Goal: Find contact information: Find contact information

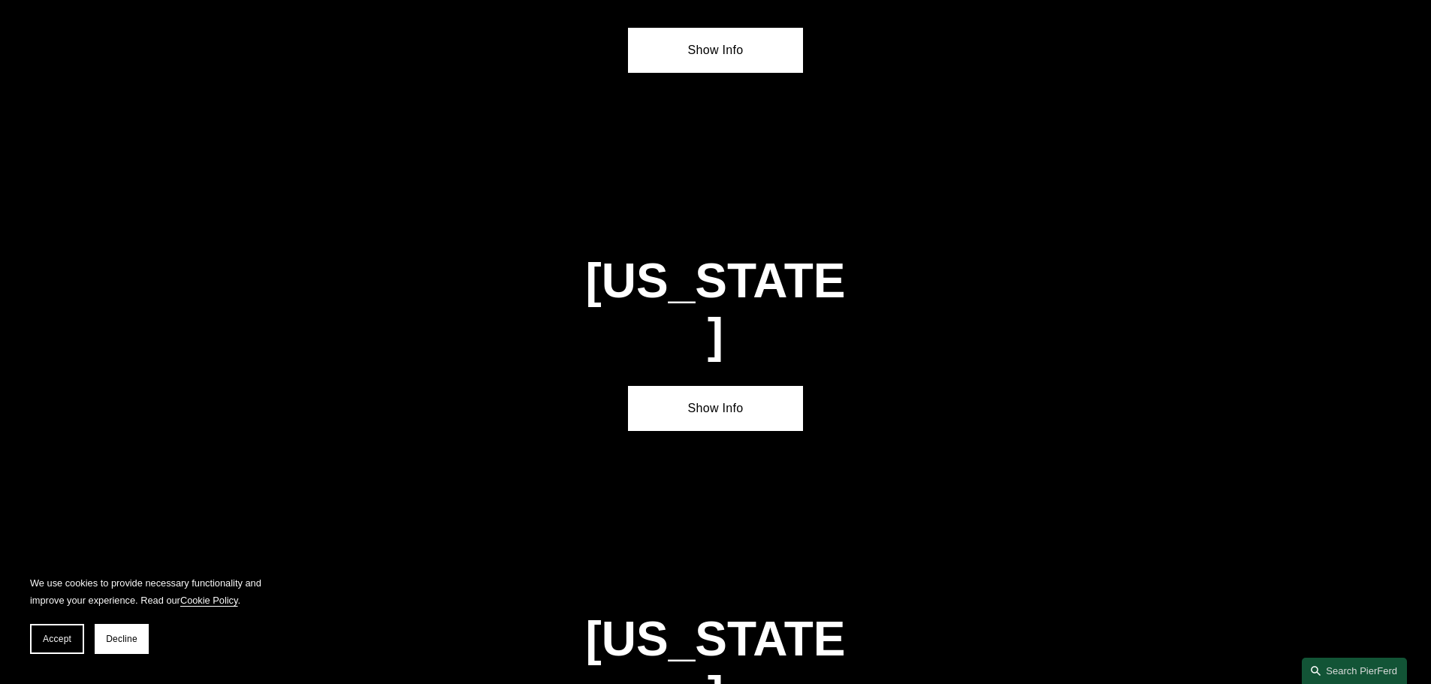
scroll to position [2107, 0]
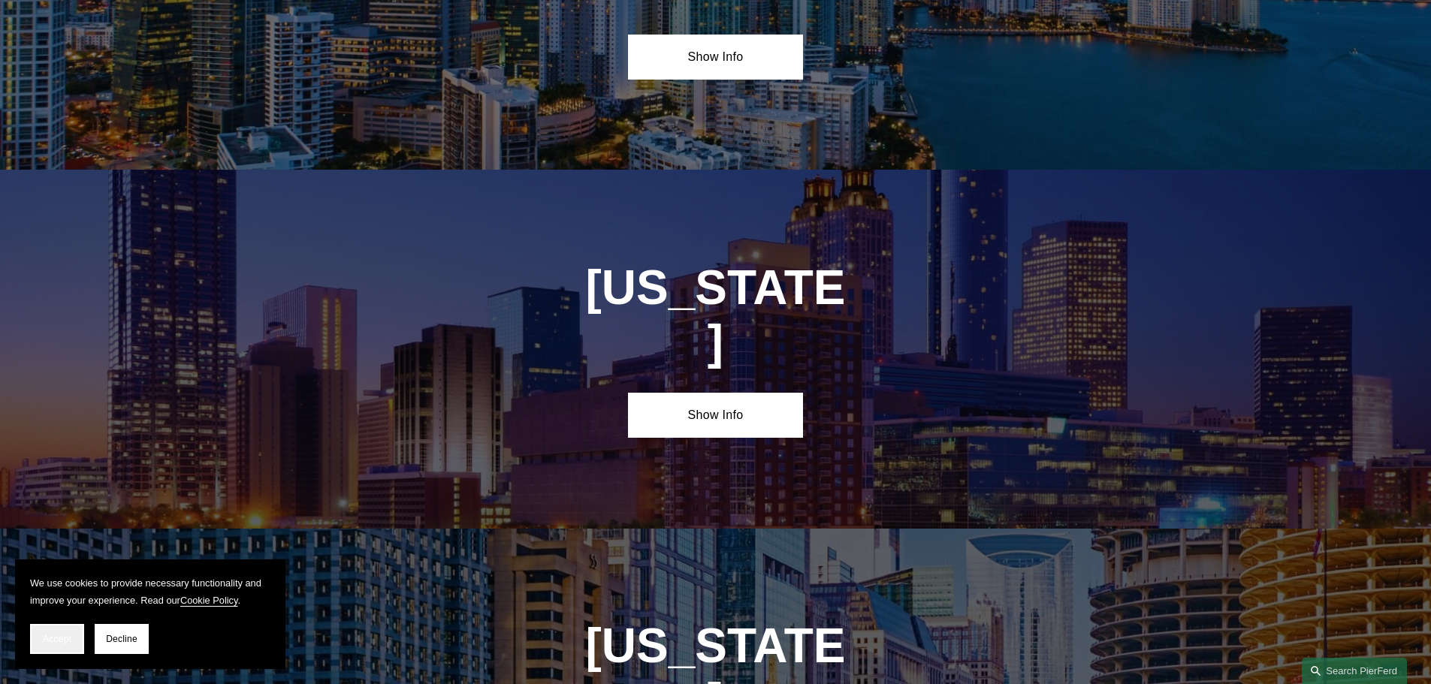
click at [56, 641] on span "Accept" at bounding box center [57, 639] width 29 height 11
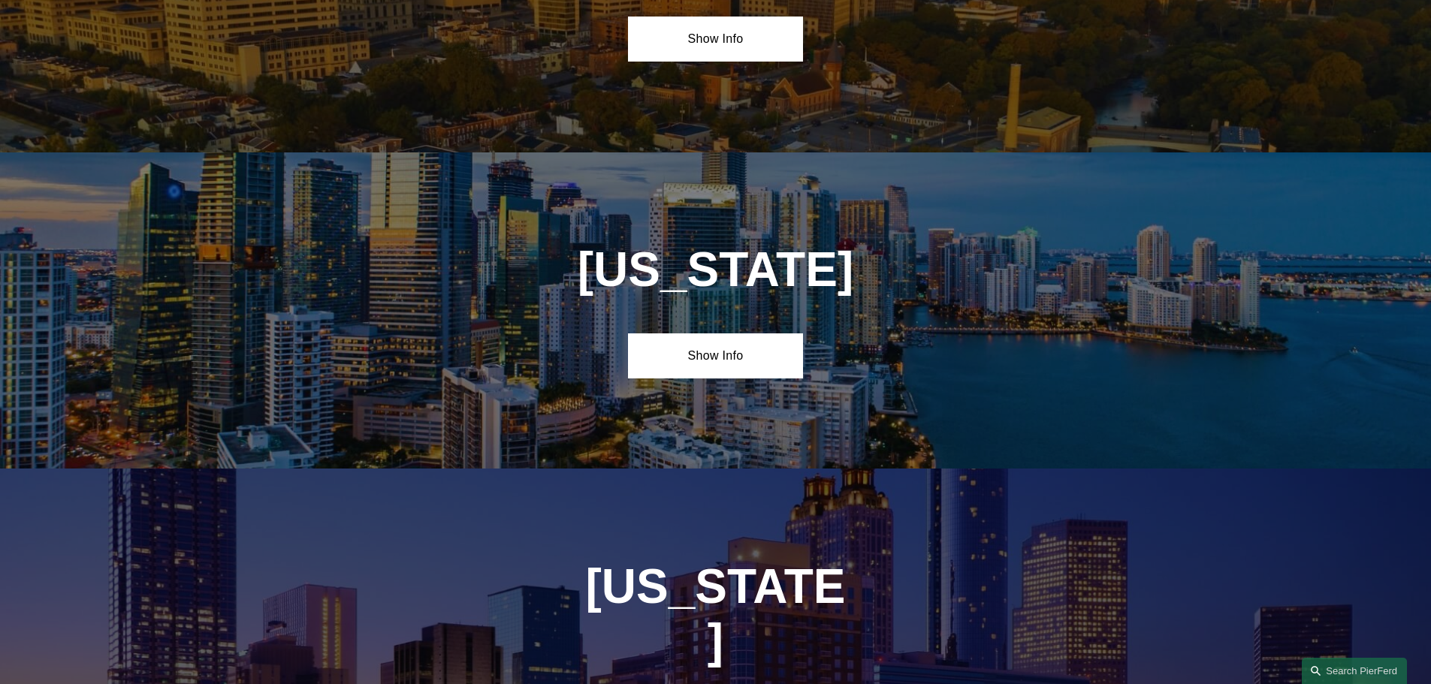
scroll to position [1806, 0]
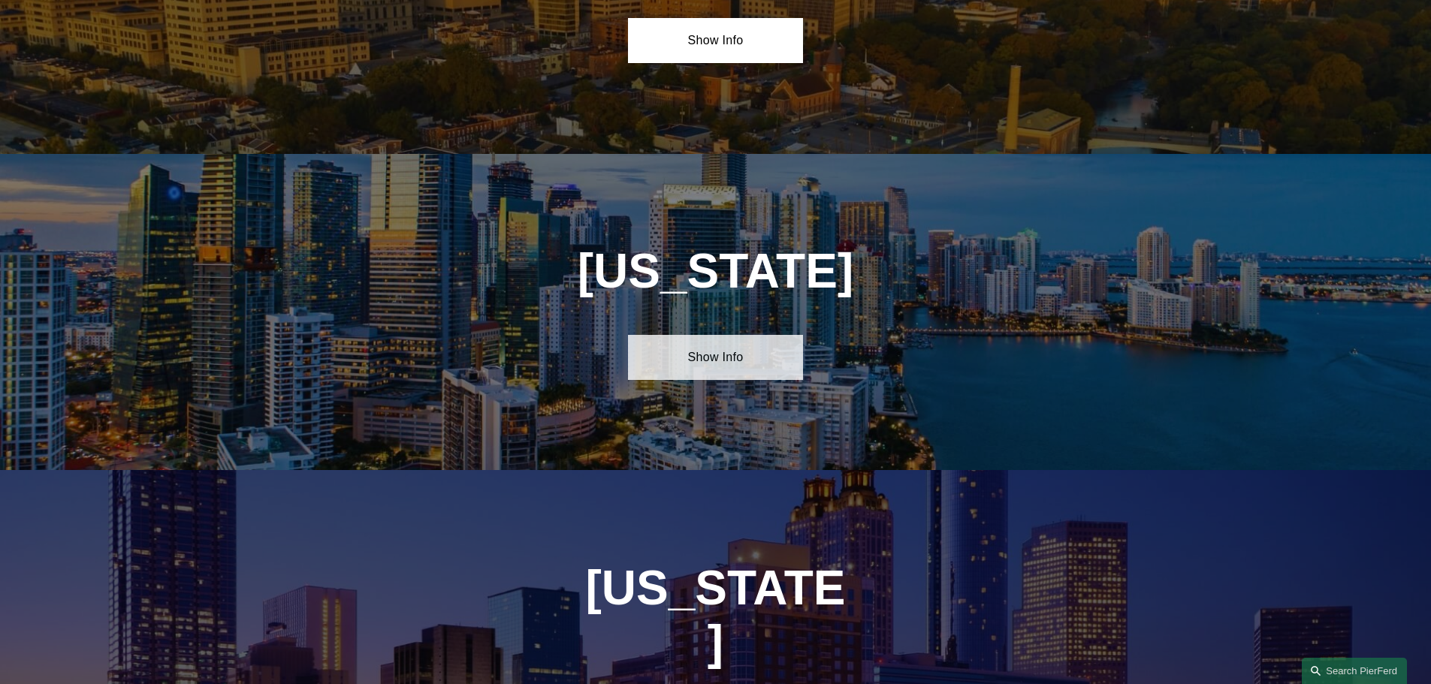
click at [691, 361] on link "Show Info" at bounding box center [715, 357] width 175 height 45
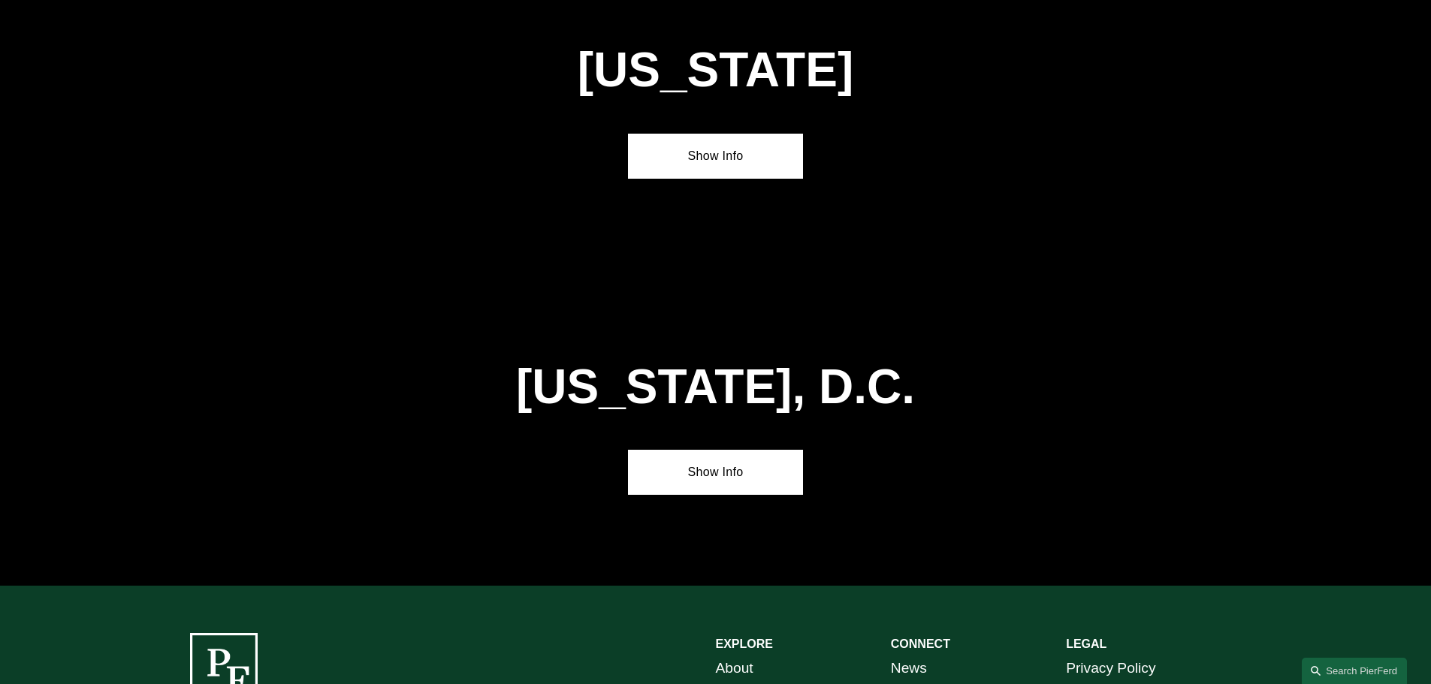
scroll to position [6632, 0]
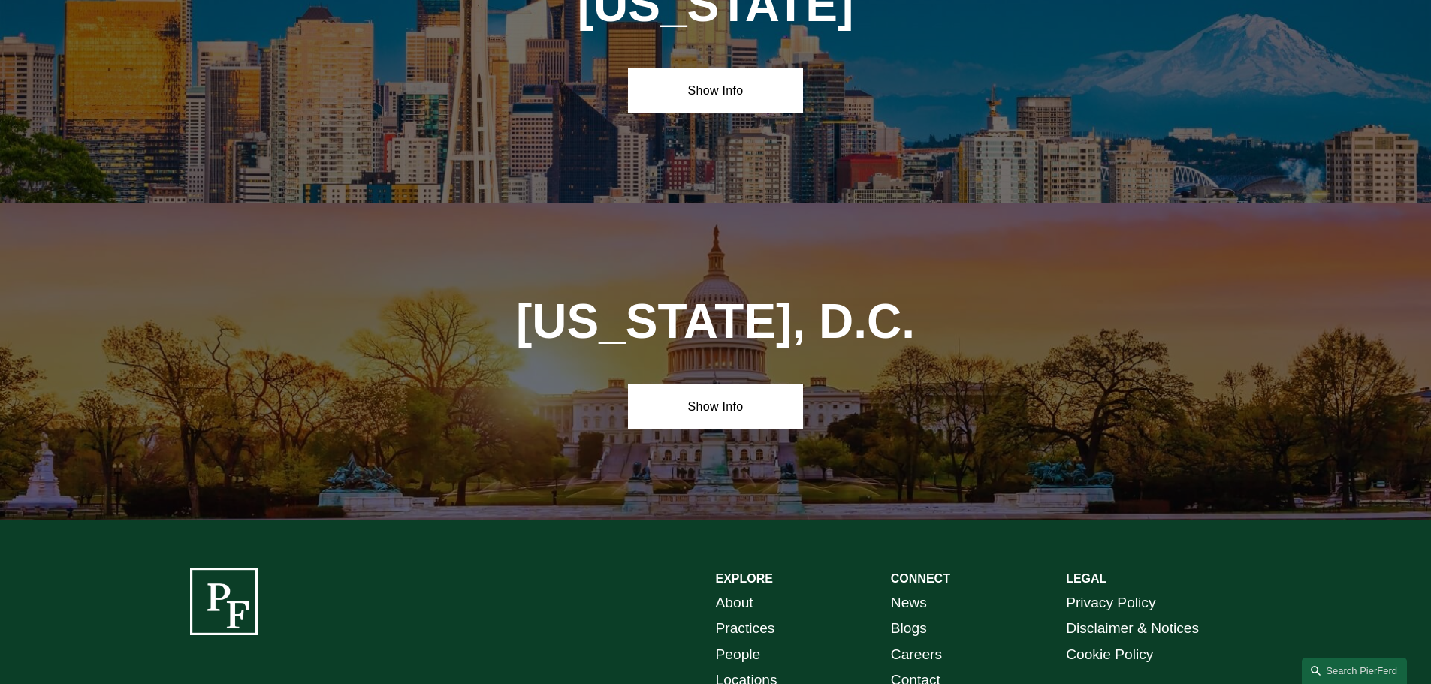
click at [920, 668] on link "Contact" at bounding box center [916, 681] width 50 height 26
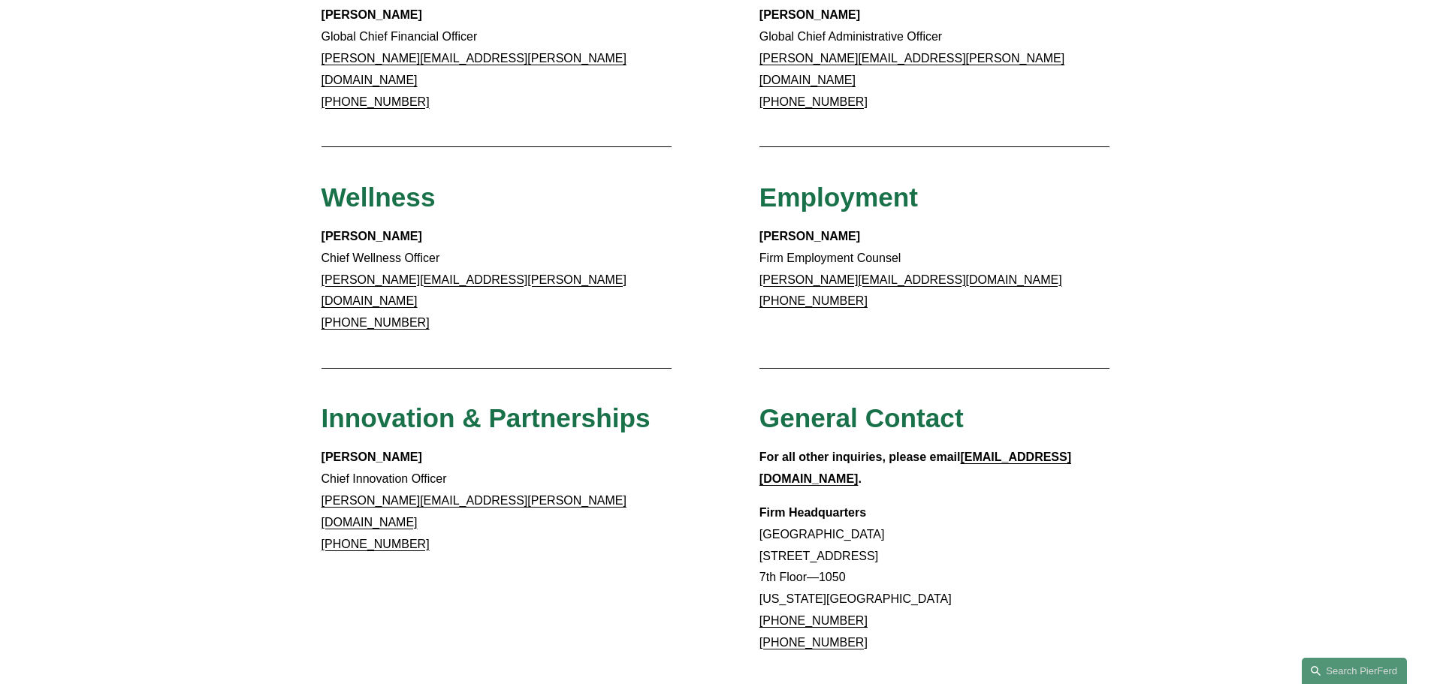
scroll to position [1052, 0]
drag, startPoint x: 1099, startPoint y: 407, endPoint x: 965, endPoint y: 396, distance: 135.0
click at [965, 446] on p "For all other inquiries, please email info@pierferd.com ." at bounding box center [935, 468] width 351 height 44
copy p "info@pierferd.com ."
